Goal: Find contact information: Find contact information

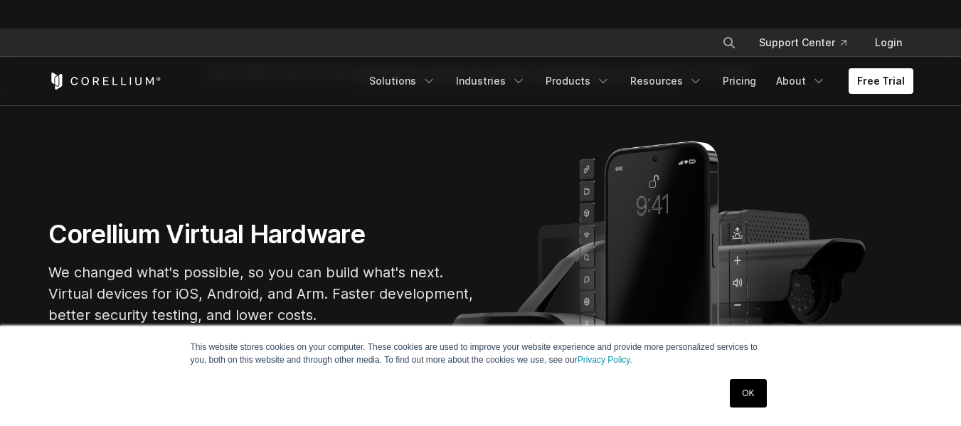
scroll to position [142, 0]
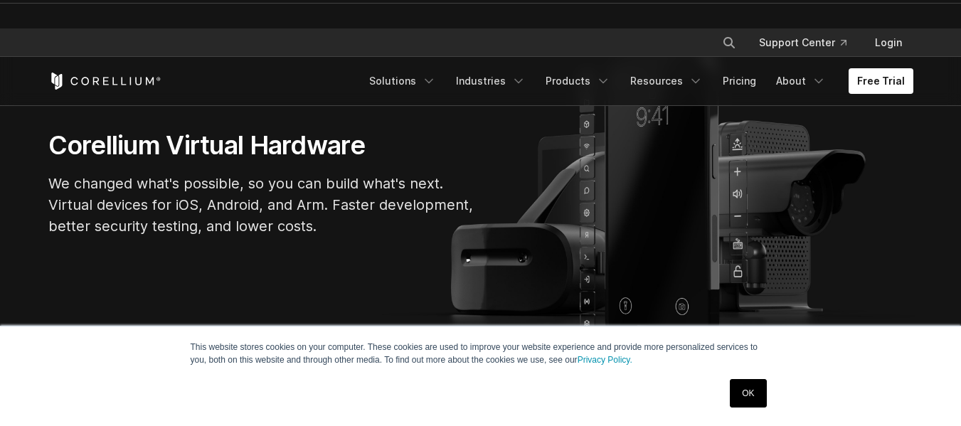
click at [759, 407] on link "OK" at bounding box center [748, 393] width 36 height 28
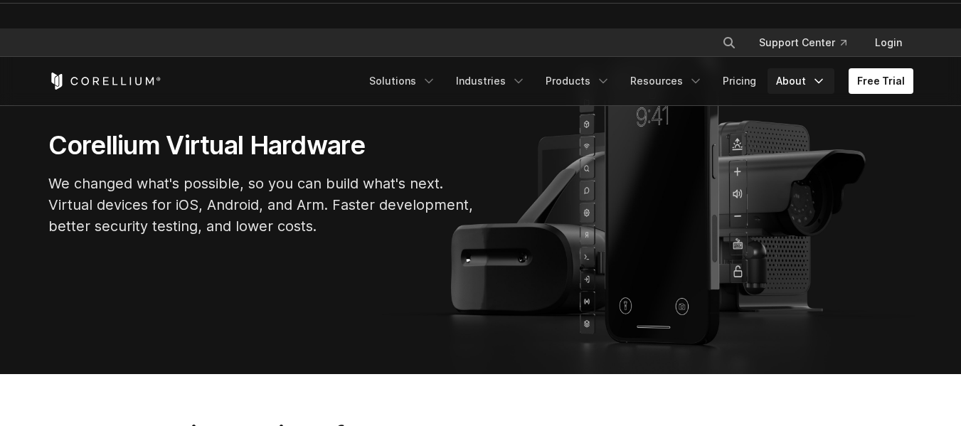
click at [816, 82] on icon "Navigation Menu" at bounding box center [818, 81] width 14 height 14
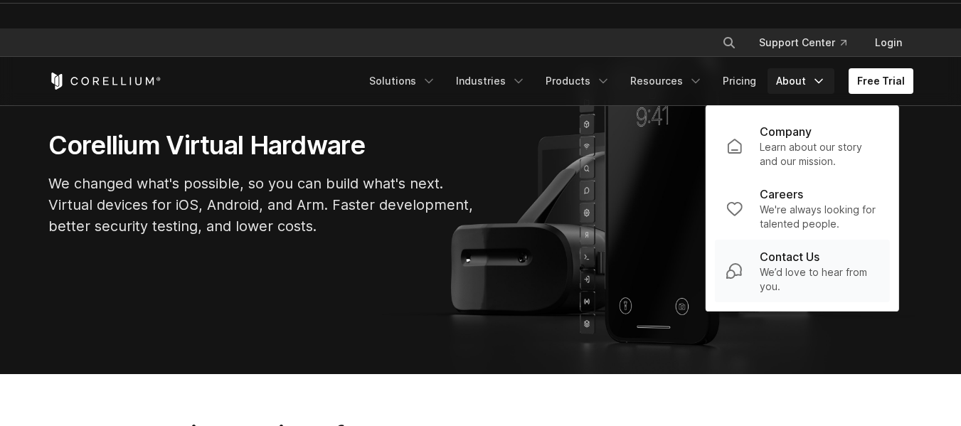
click at [813, 252] on p "Contact Us" at bounding box center [789, 256] width 60 height 17
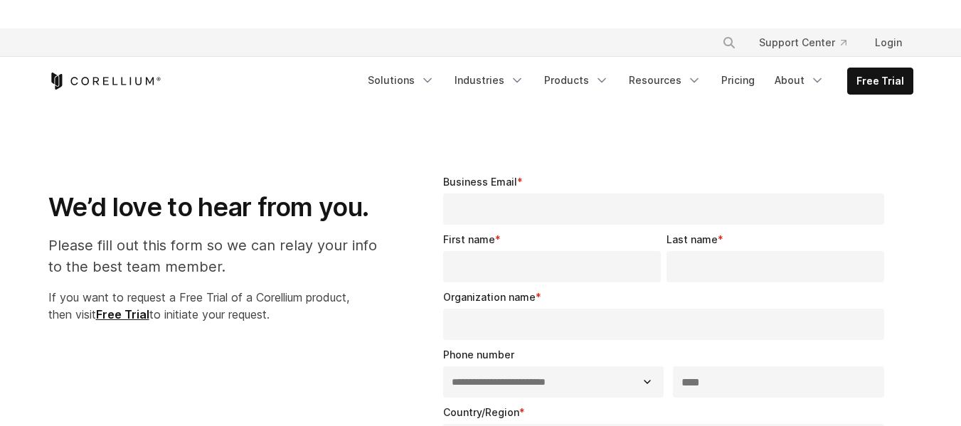
select select "**"
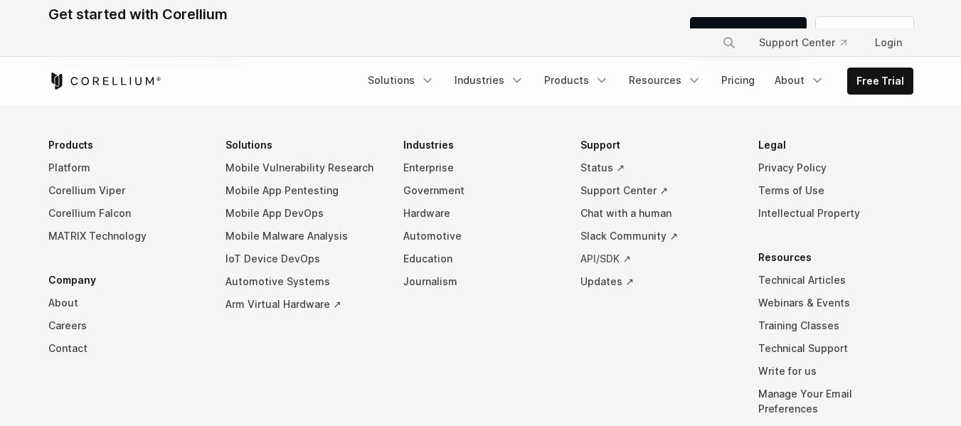
scroll to position [1114, 0]
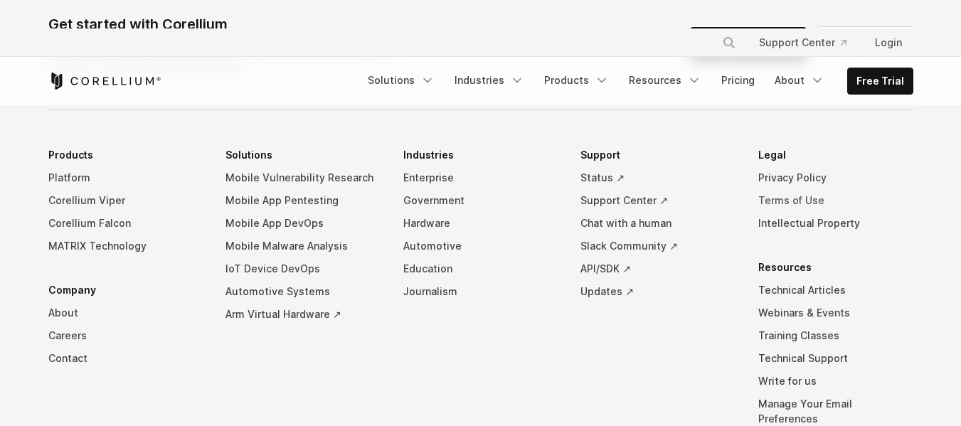
drag, startPoint x: 793, startPoint y: 201, endPoint x: 788, endPoint y: 196, distance: 7.6
